Goal: Information Seeking & Learning: Find specific fact

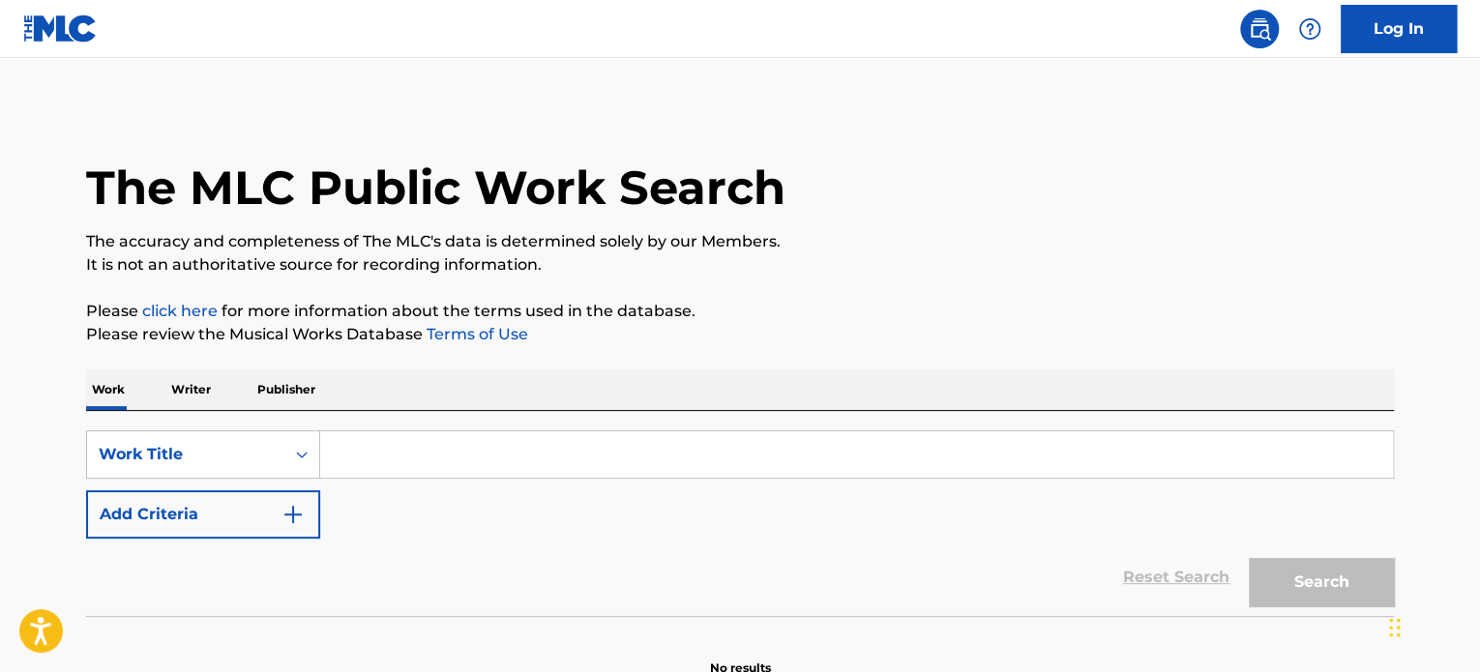
paste input "RAINING TACOS"
drag, startPoint x: 484, startPoint y: 432, endPoint x: 468, endPoint y: 449, distance: 22.6
click at [485, 433] on input "RAINING TACOS" at bounding box center [856, 454] width 1073 height 46
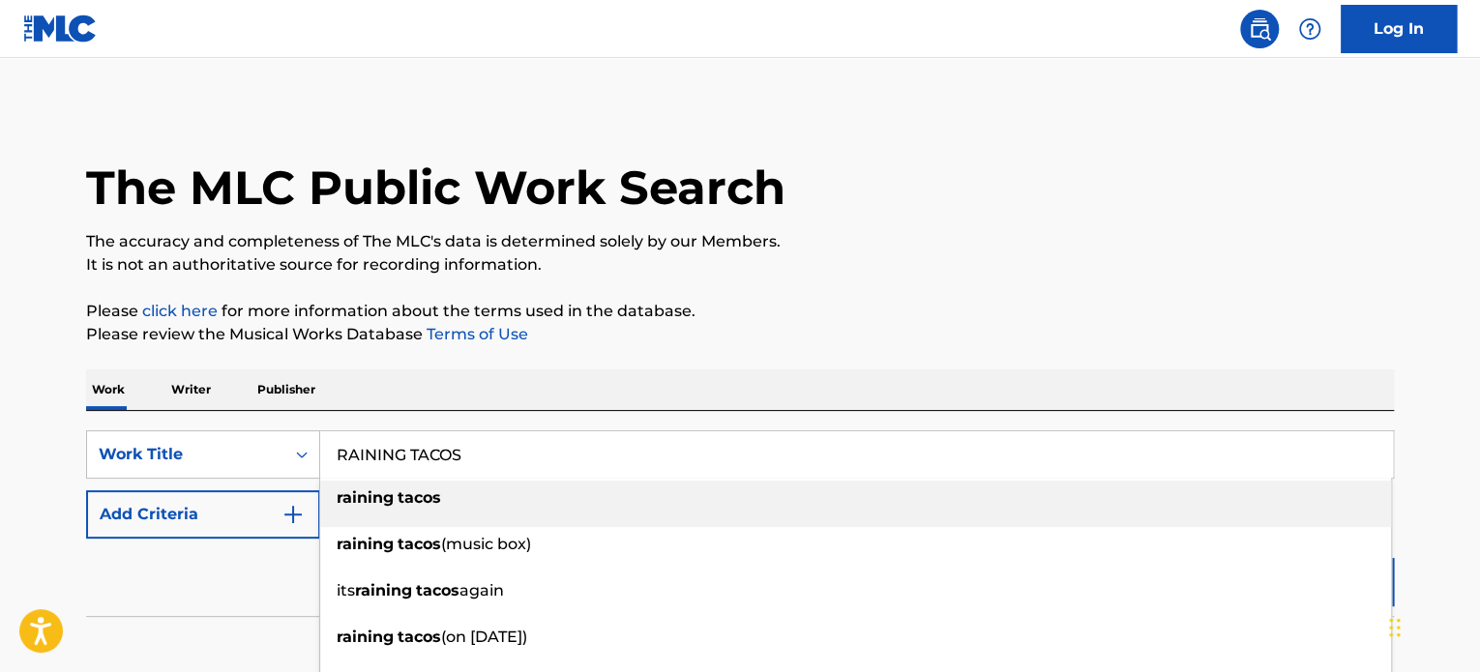
type input "RAINING TACOS"
click at [170, 513] on button "Add Criteria" at bounding box center [203, 514] width 234 height 48
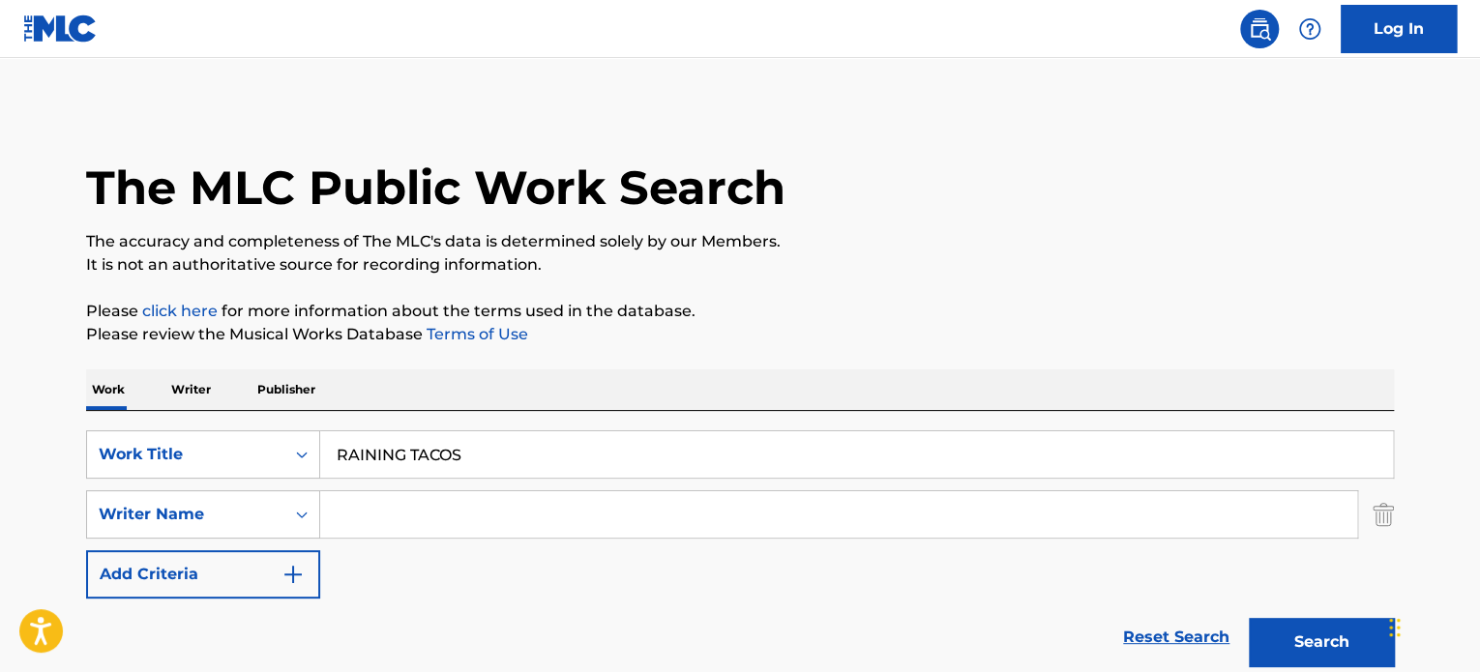
click at [352, 494] on input "Search Form" at bounding box center [838, 514] width 1037 height 46
type input "γ"
type input "[PERSON_NAME]"
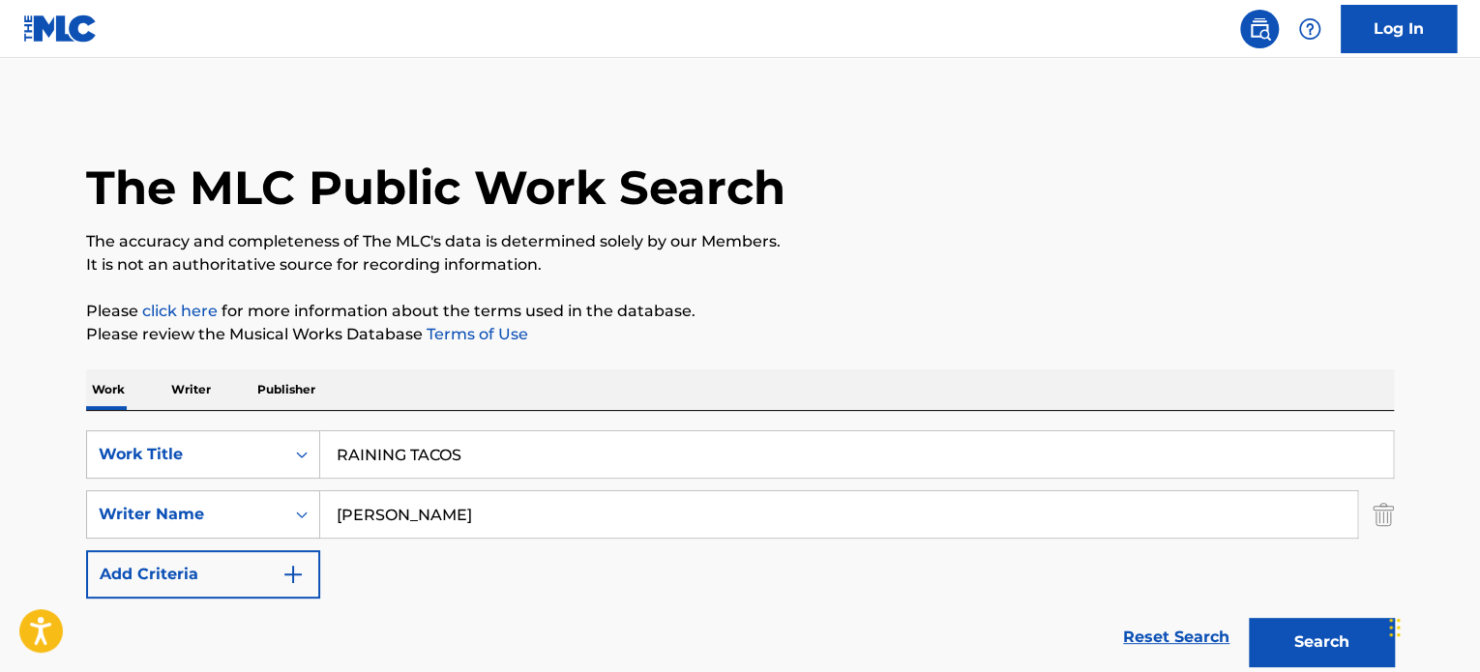
click at [1249, 618] on button "Search" at bounding box center [1321, 642] width 145 height 48
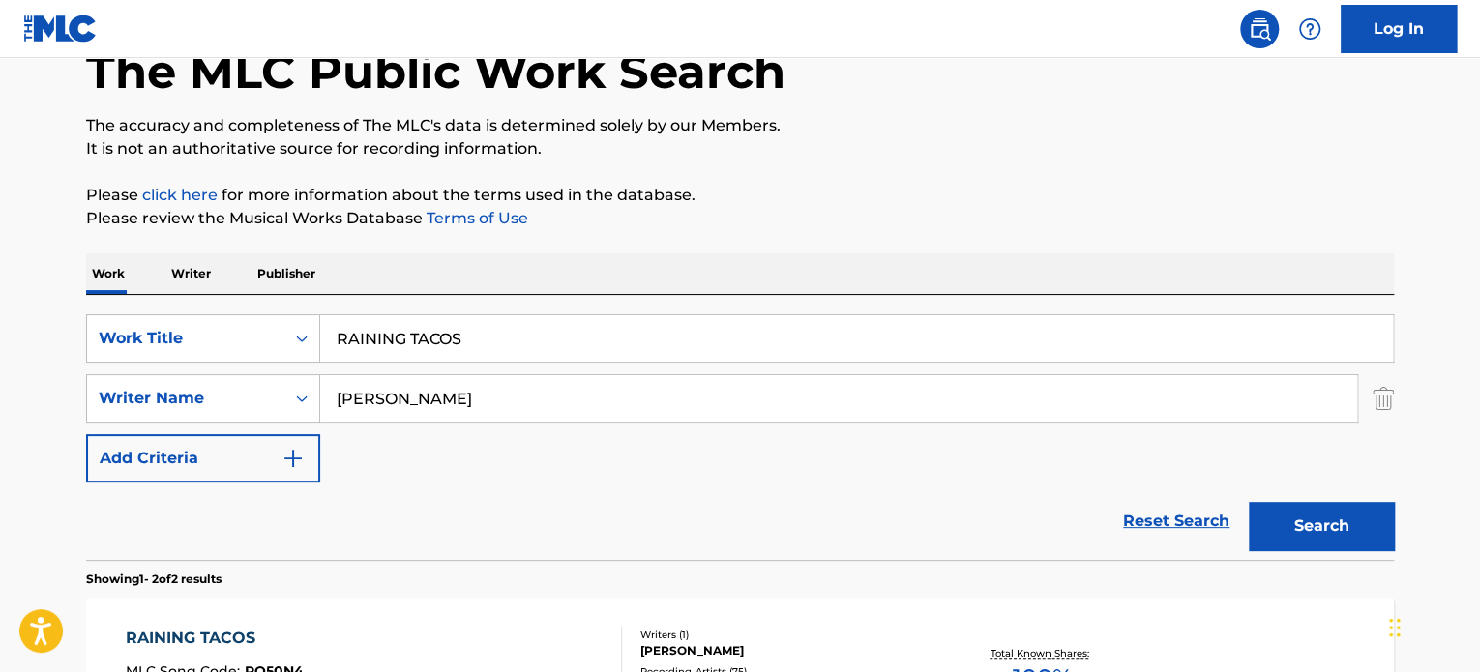
scroll to position [387, 0]
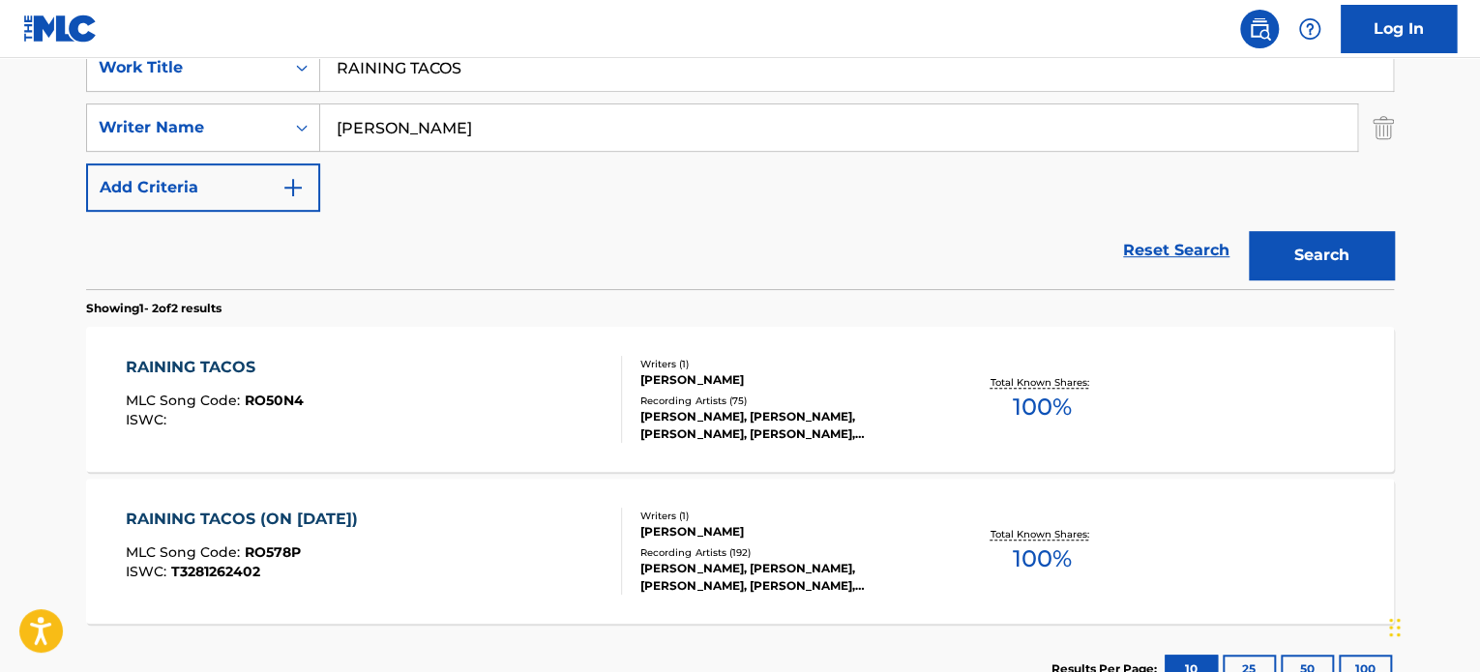
click at [542, 394] on div "RAINING TACOS MLC Song Code : RO50N4 ISWC :" at bounding box center [374, 399] width 497 height 87
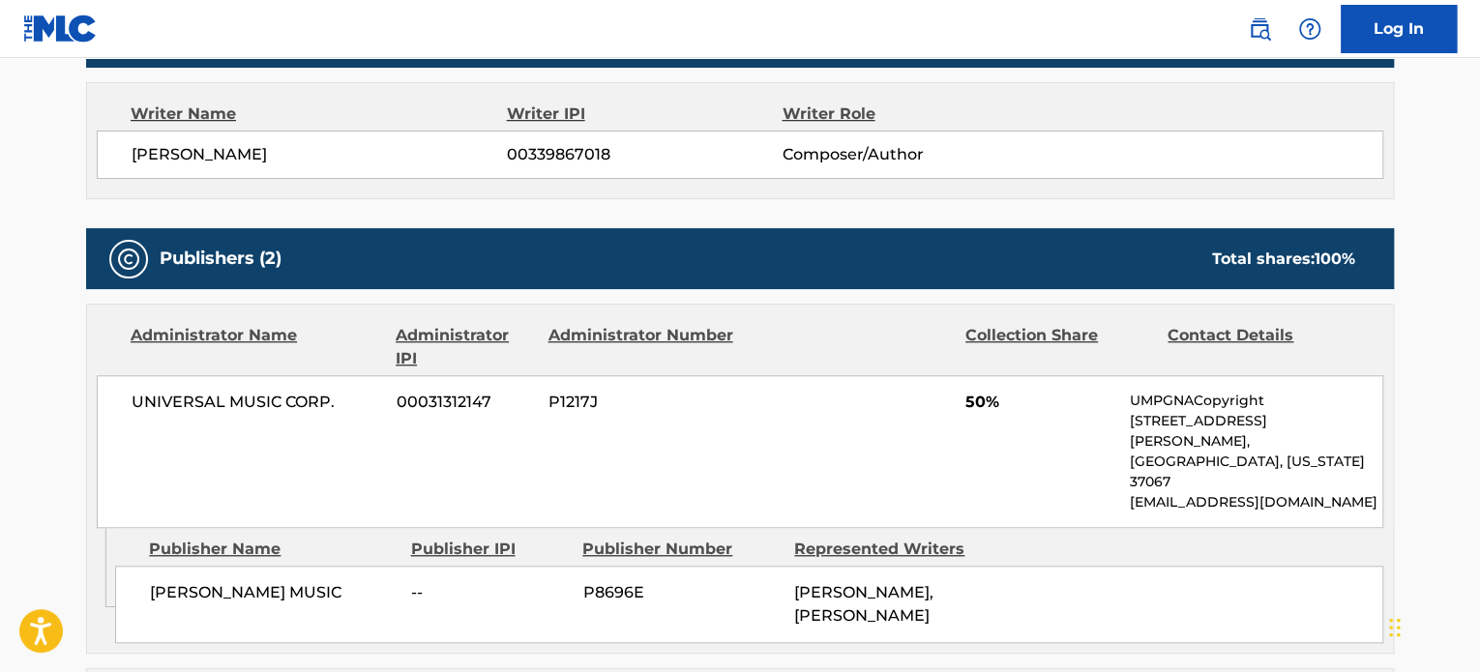
scroll to position [677, 0]
